Goal: Information Seeking & Learning: Learn about a topic

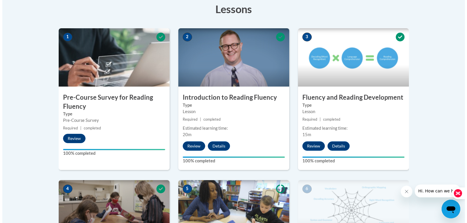
scroll to position [379, 0]
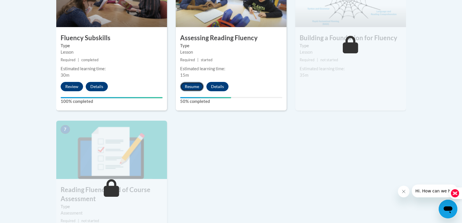
click at [192, 84] on button "Resume" at bounding box center [192, 86] width 24 height 9
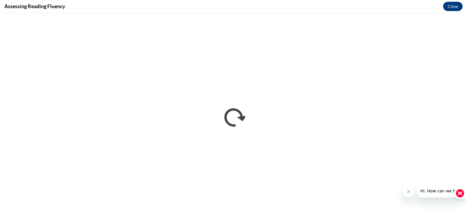
scroll to position [0, 0]
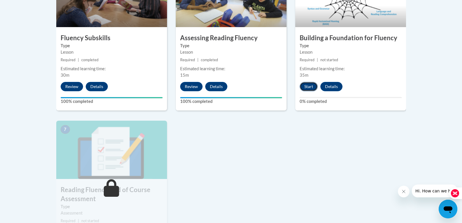
click at [308, 87] on button "Start" at bounding box center [309, 86] width 18 height 9
